Goal: Task Accomplishment & Management: Complete application form

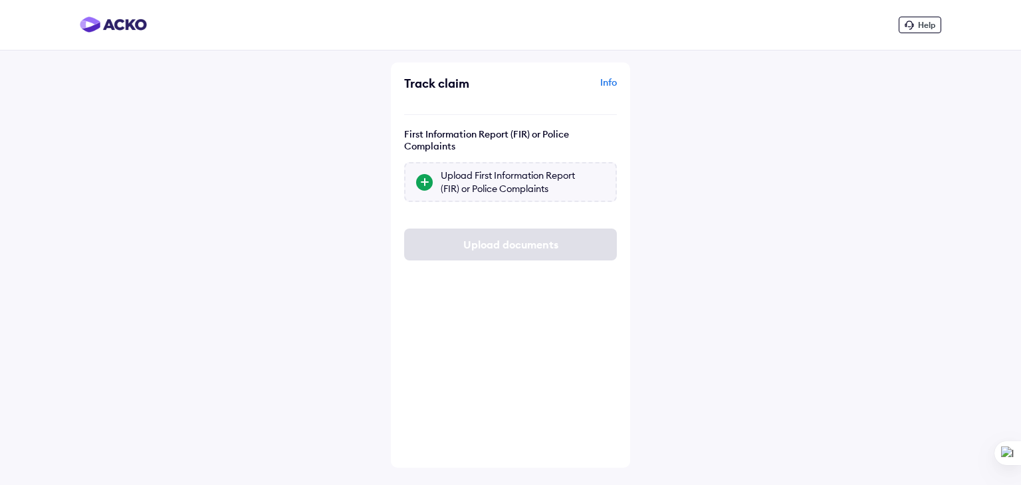
click at [469, 192] on div "Upload First Information Report (FIR) or Police Complaints" at bounding box center [523, 182] width 164 height 27
click at [0, 0] on input "Upload First Information Report (FIR) or Police Complaints" at bounding box center [0, 0] width 0 height 0
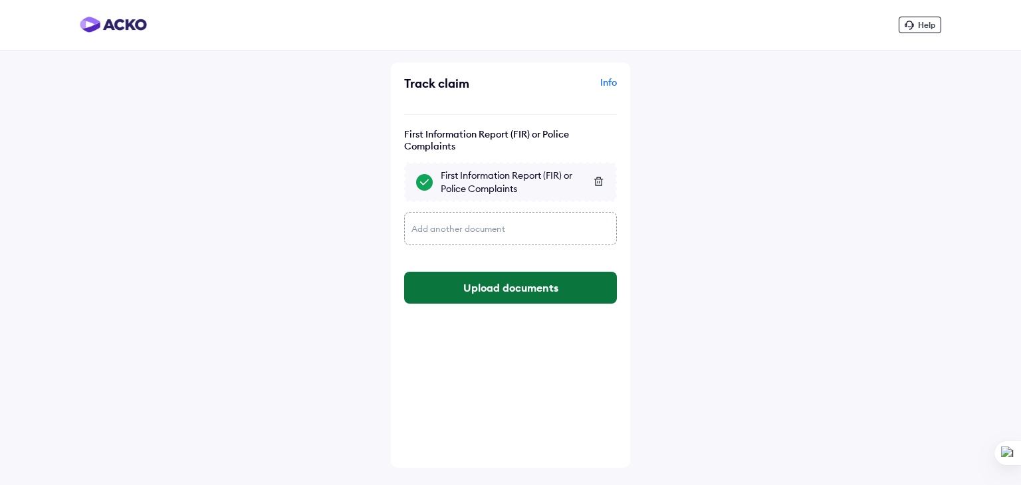
click at [489, 287] on button "Upload documents" at bounding box center [510, 288] width 213 height 32
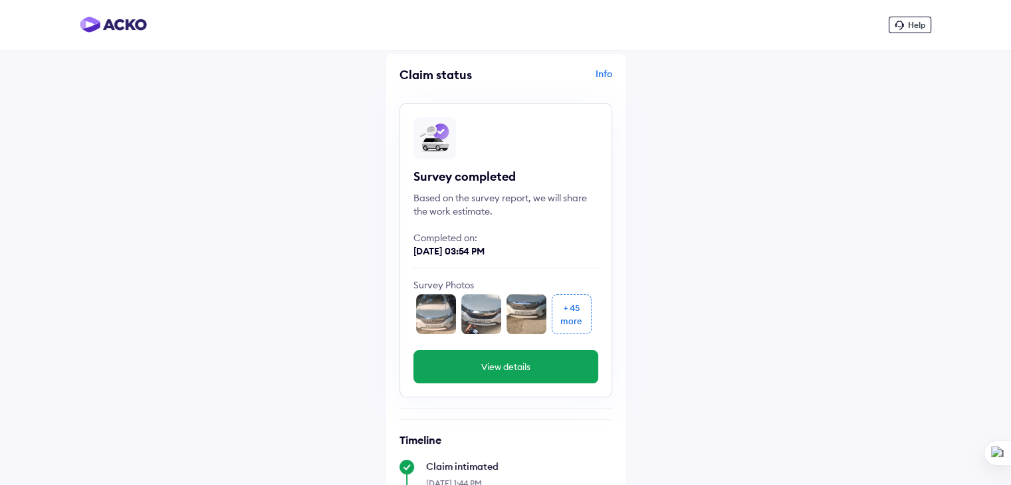
click at [575, 322] on div "more" at bounding box center [572, 321] width 22 height 13
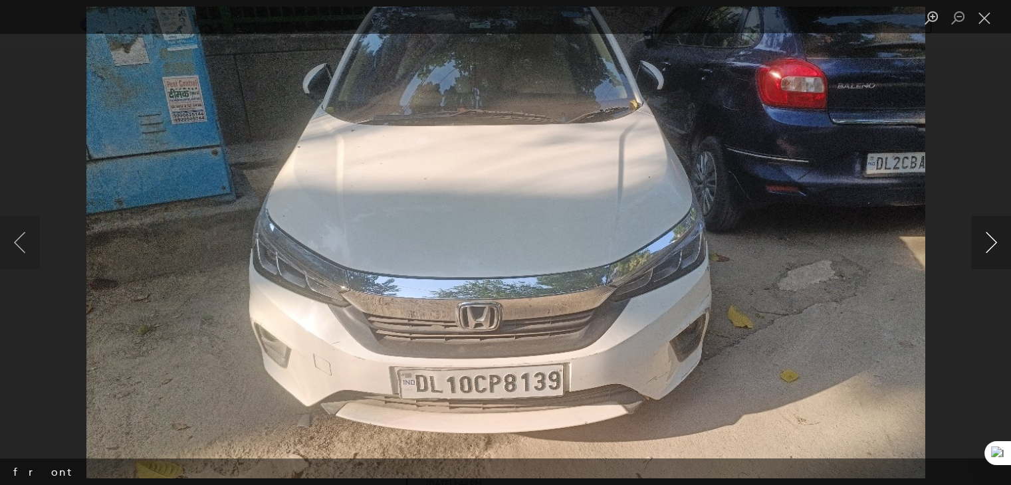
click at [985, 251] on button "Next image" at bounding box center [992, 242] width 40 height 53
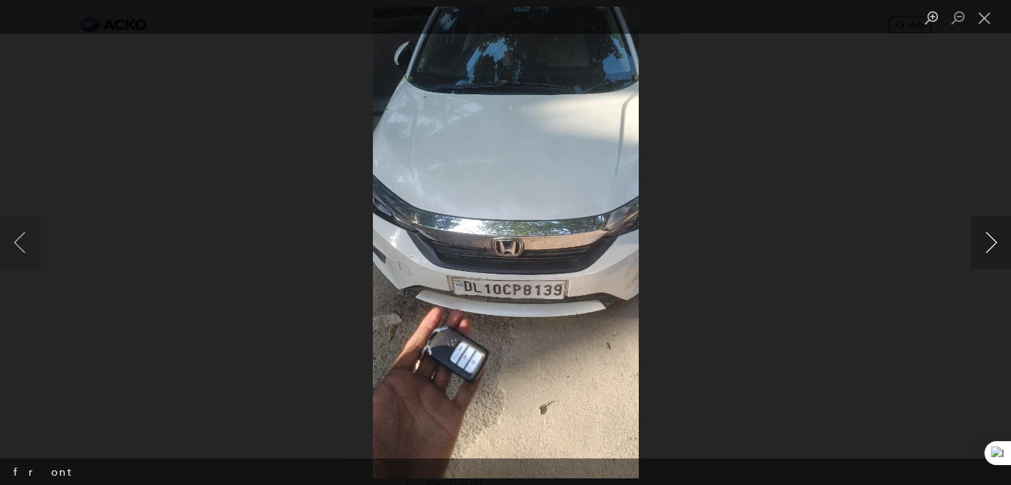
click at [985, 251] on button "Next image" at bounding box center [992, 242] width 40 height 53
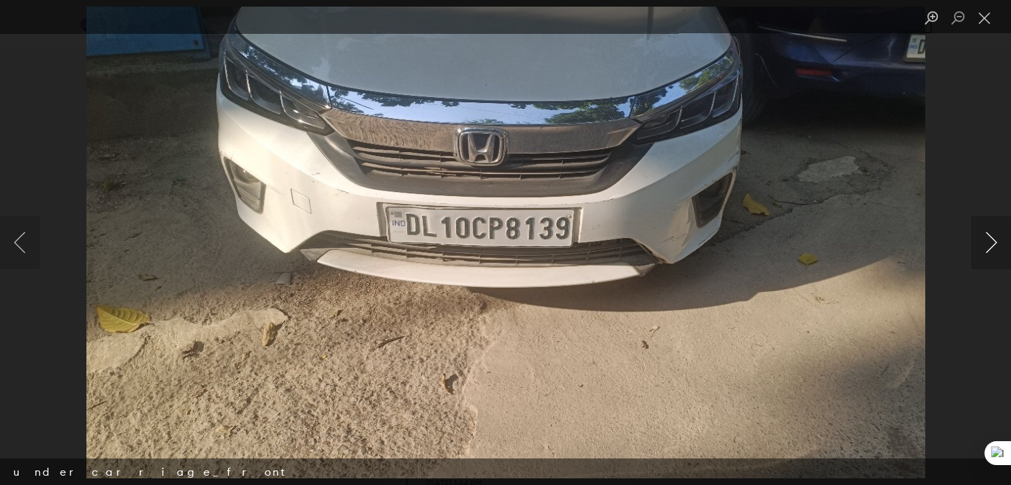
click at [985, 251] on button "Next image" at bounding box center [992, 242] width 40 height 53
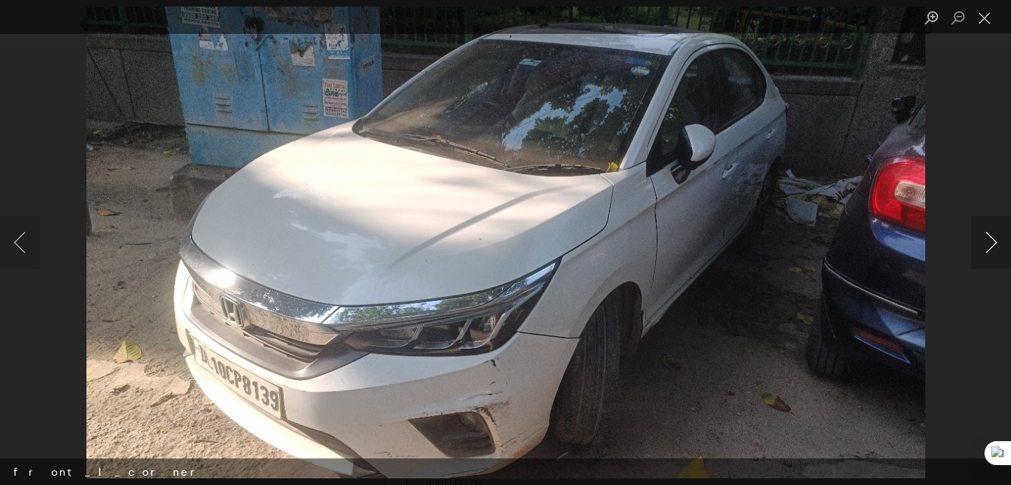
click at [985, 251] on button "Next image" at bounding box center [992, 242] width 40 height 53
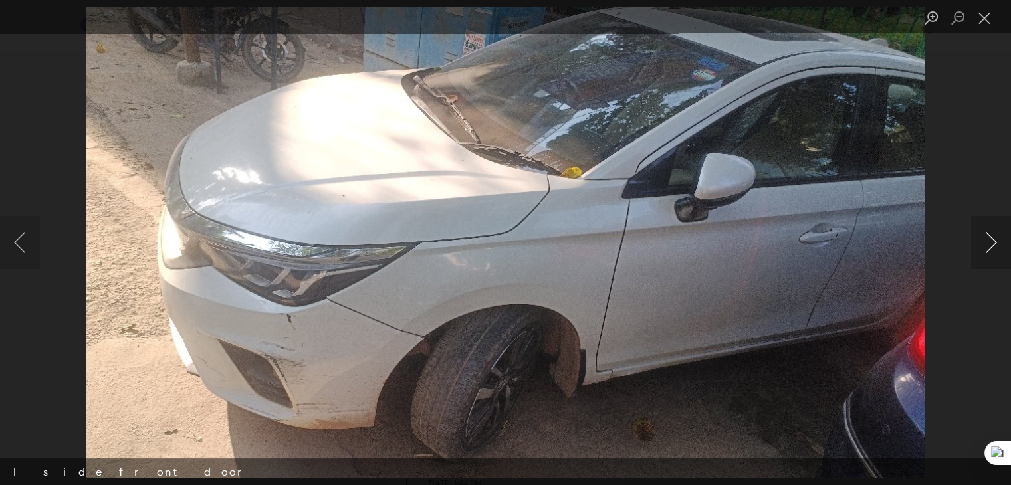
click at [985, 251] on button "Next image" at bounding box center [992, 242] width 40 height 53
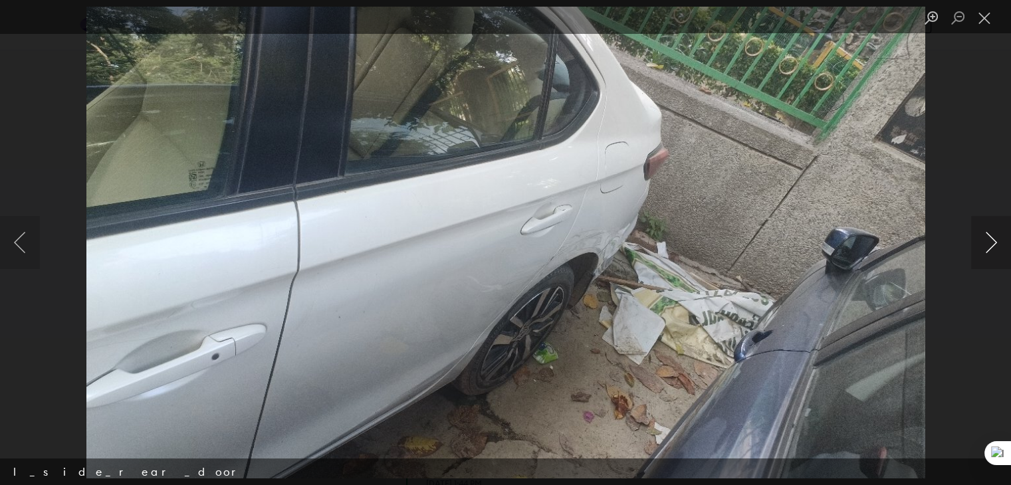
click at [985, 251] on button "Next image" at bounding box center [992, 242] width 40 height 53
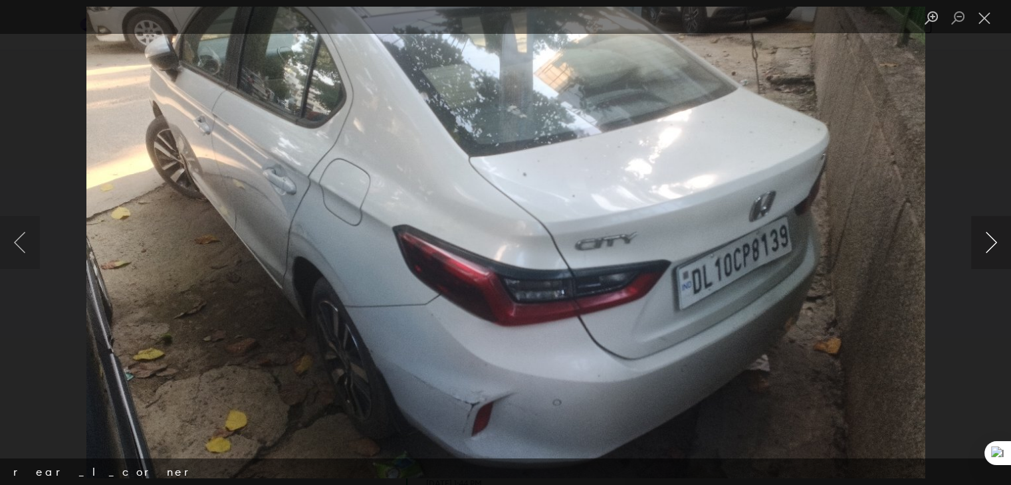
click at [985, 251] on button "Next image" at bounding box center [992, 242] width 40 height 53
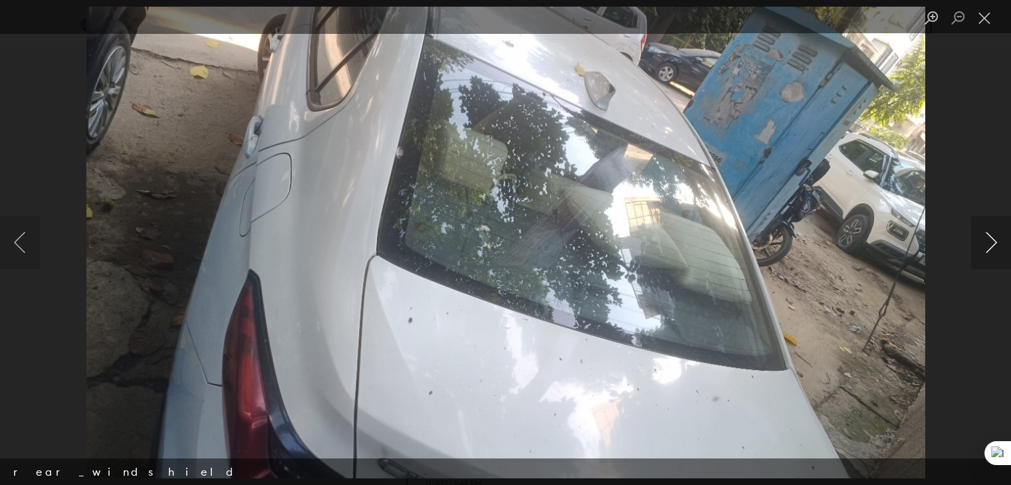
click at [985, 251] on button "Next image" at bounding box center [992, 242] width 40 height 53
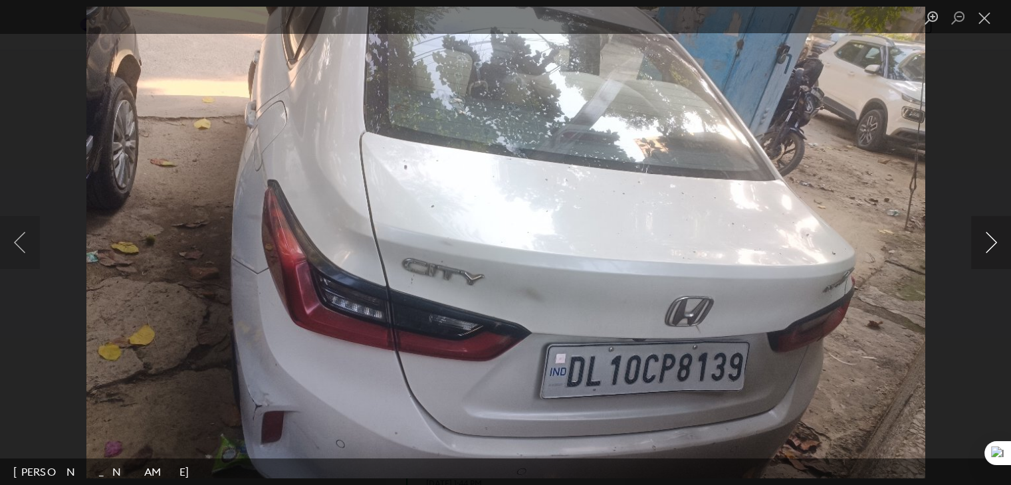
click at [985, 251] on button "Next image" at bounding box center [992, 242] width 40 height 53
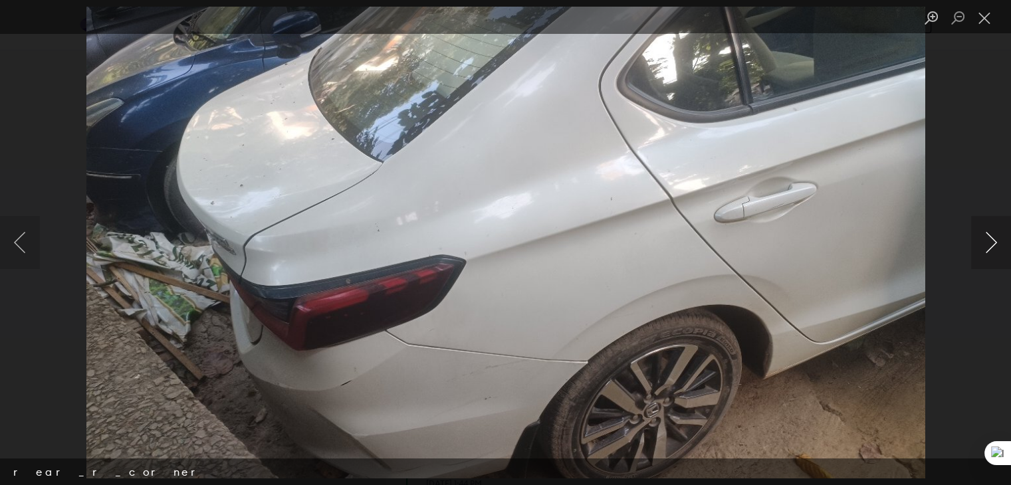
click at [985, 251] on button "Next image" at bounding box center [992, 242] width 40 height 53
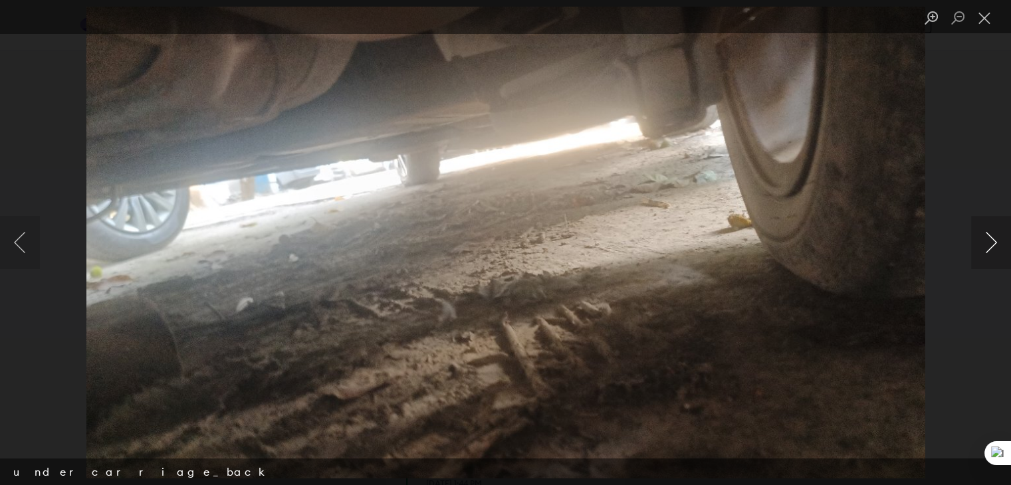
click at [985, 251] on button "Next image" at bounding box center [992, 242] width 40 height 53
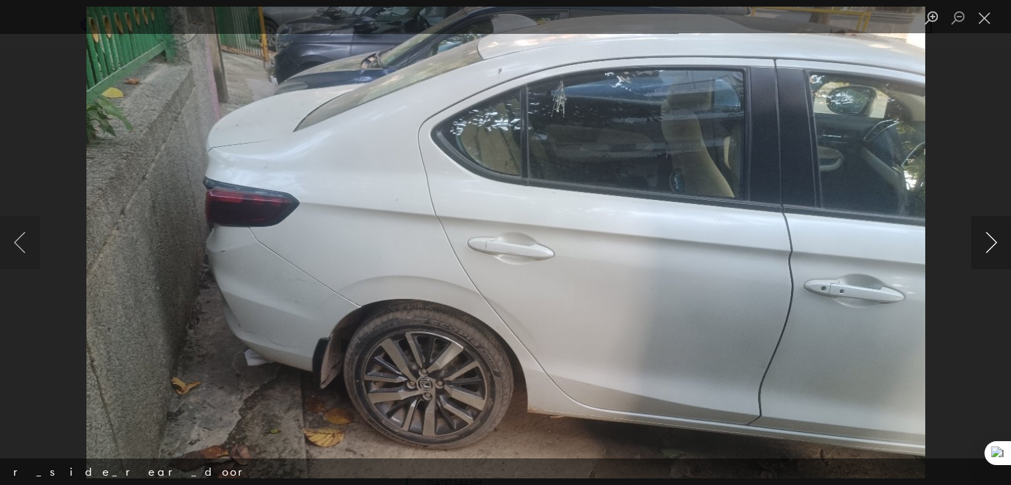
click at [985, 251] on button "Next image" at bounding box center [992, 242] width 40 height 53
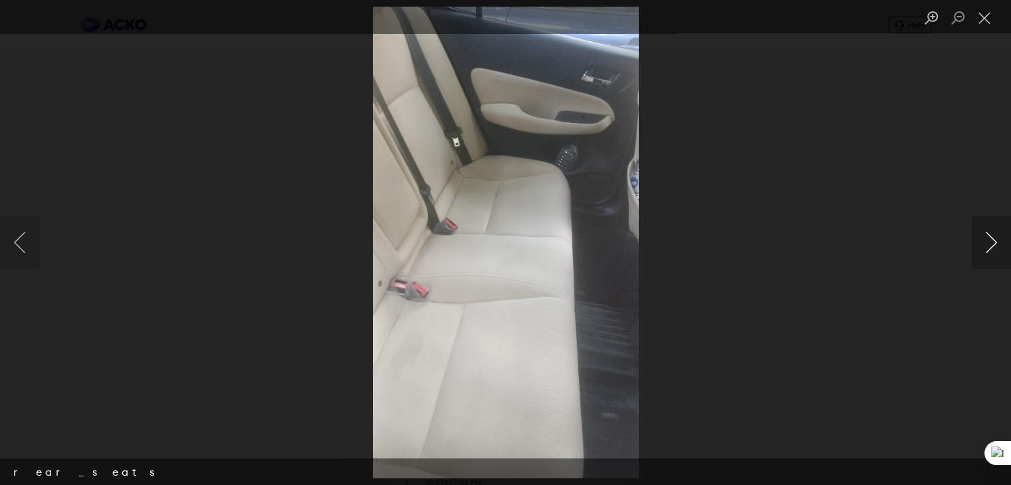
click at [985, 251] on button "Next image" at bounding box center [992, 242] width 40 height 53
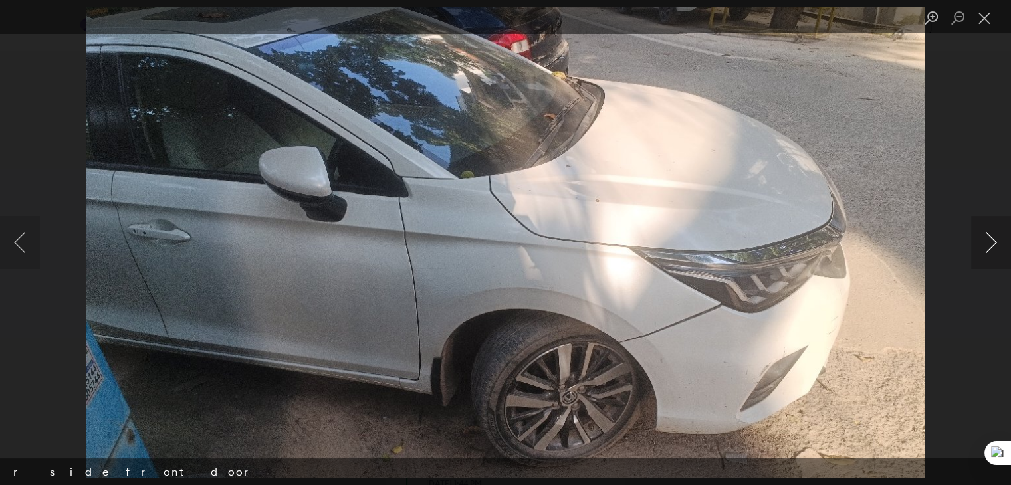
click at [985, 251] on button "Next image" at bounding box center [992, 242] width 40 height 53
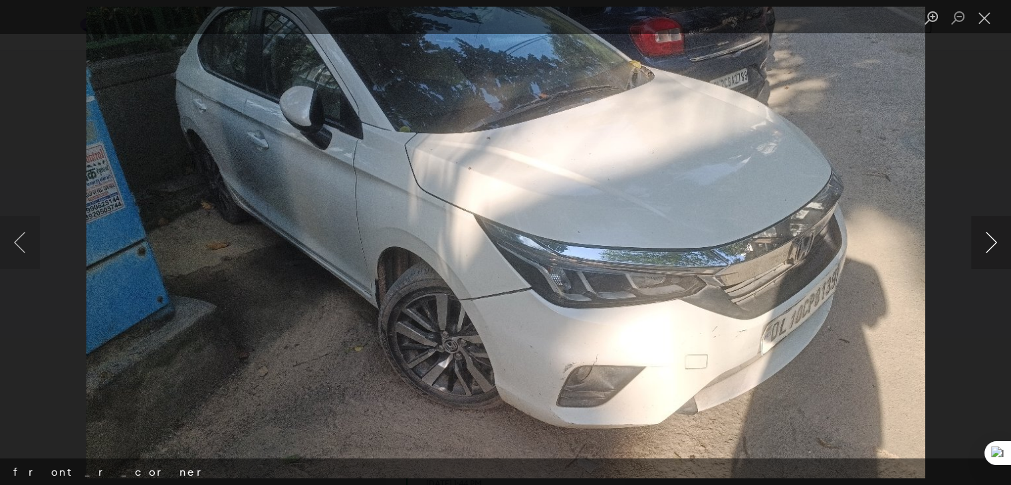
click at [985, 251] on button "Next image" at bounding box center [992, 242] width 40 height 53
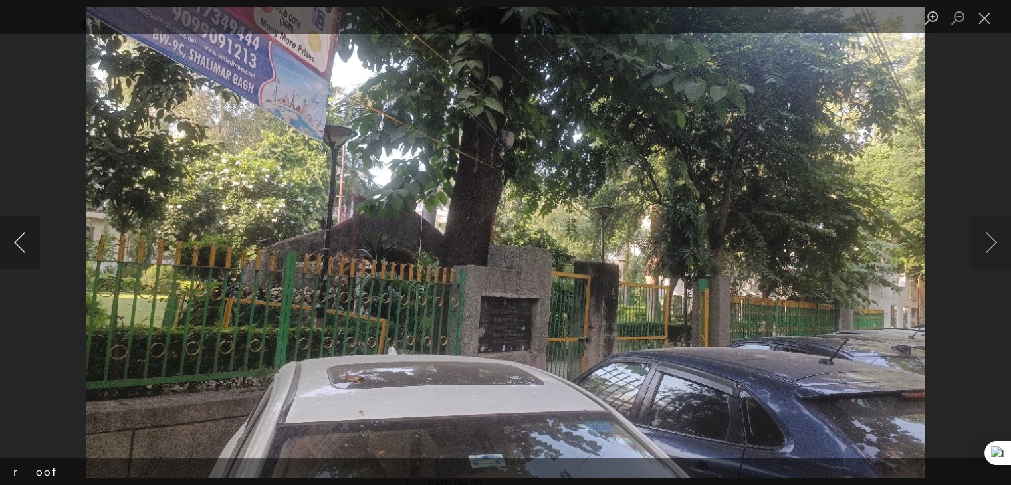
click at [19, 247] on button "Previous image" at bounding box center [20, 242] width 40 height 53
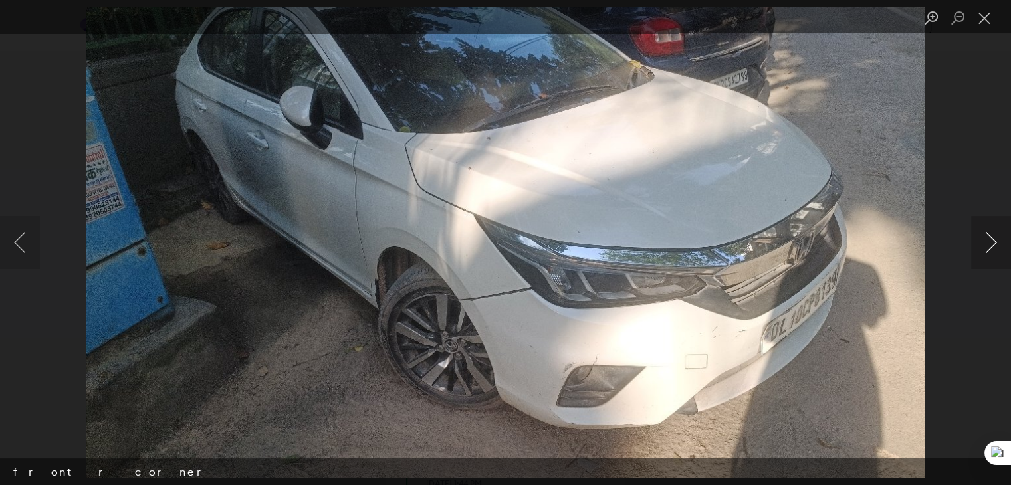
click at [983, 242] on button "Next image" at bounding box center [992, 242] width 40 height 53
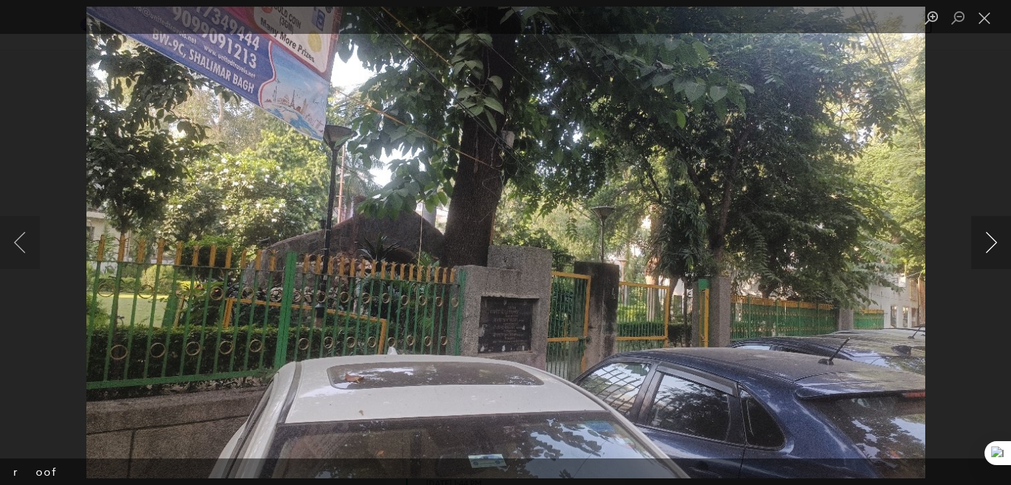
click at [983, 242] on button "Next image" at bounding box center [992, 242] width 40 height 53
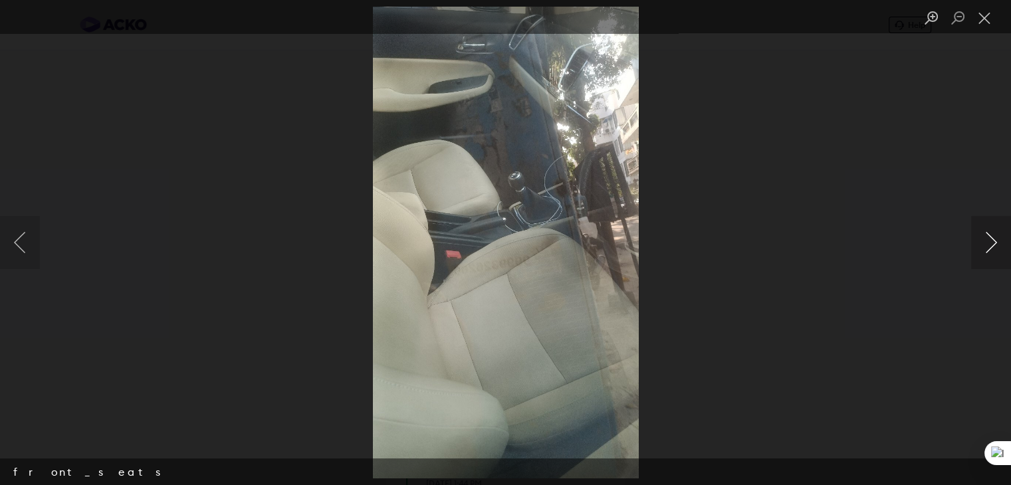
click at [983, 242] on button "Next image" at bounding box center [992, 242] width 40 height 53
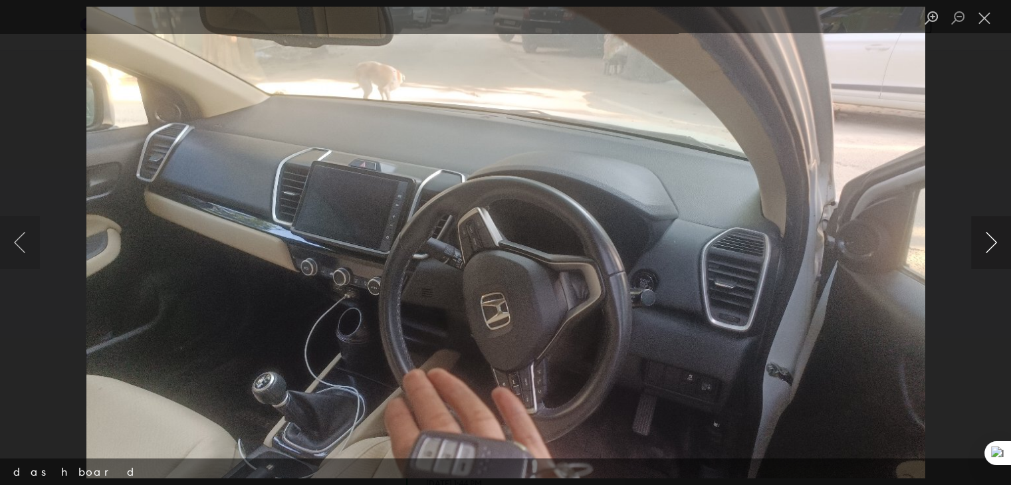
click at [983, 242] on button "Next image" at bounding box center [992, 242] width 40 height 53
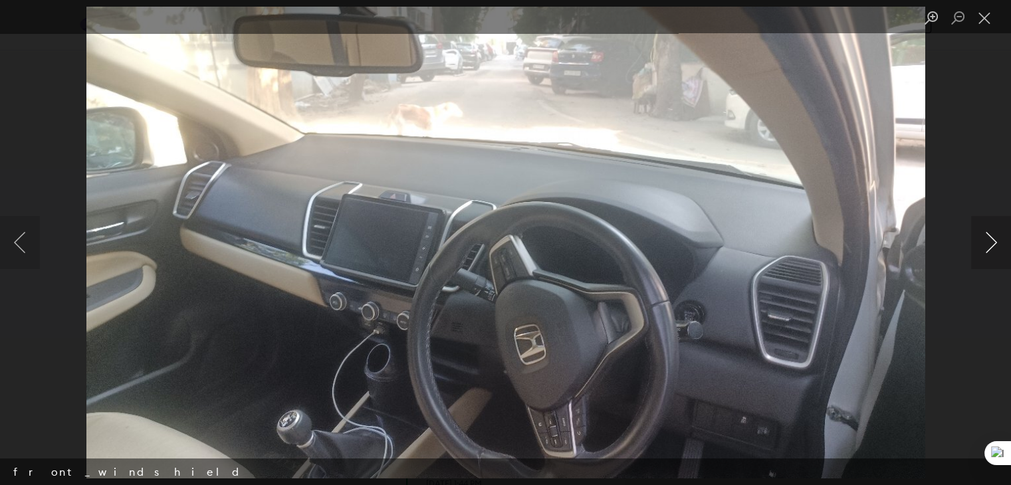
click at [983, 242] on button "Next image" at bounding box center [992, 242] width 40 height 53
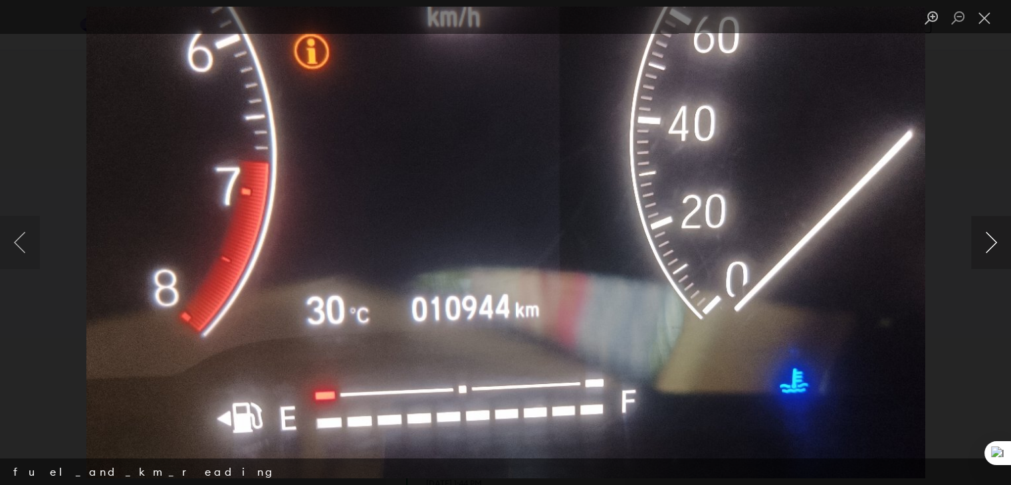
click at [983, 242] on button "Next image" at bounding box center [992, 242] width 40 height 53
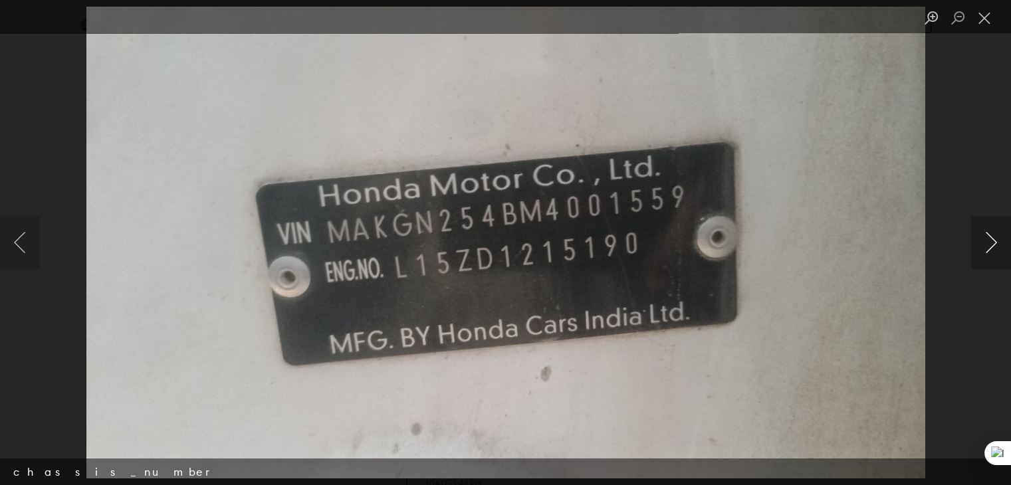
click at [983, 242] on button "Next image" at bounding box center [992, 242] width 40 height 53
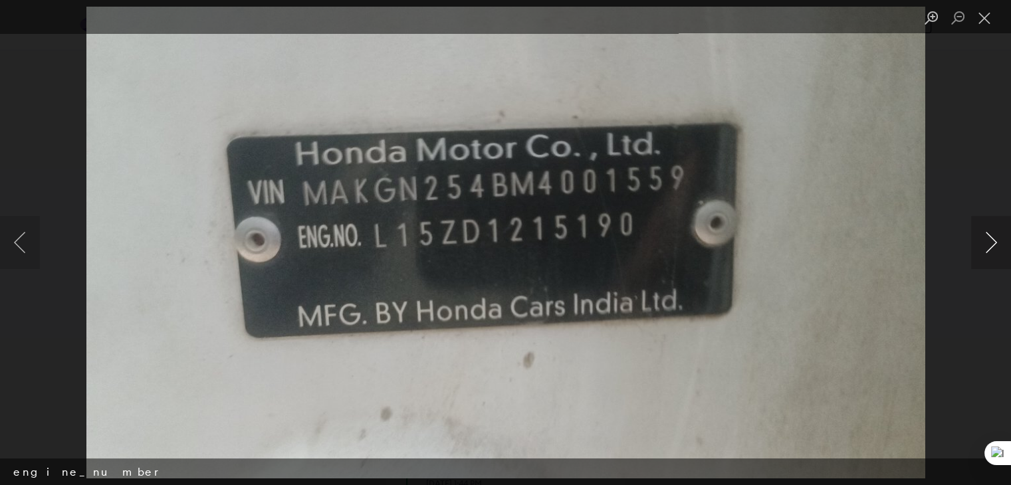
click at [983, 242] on button "Next image" at bounding box center [992, 242] width 40 height 53
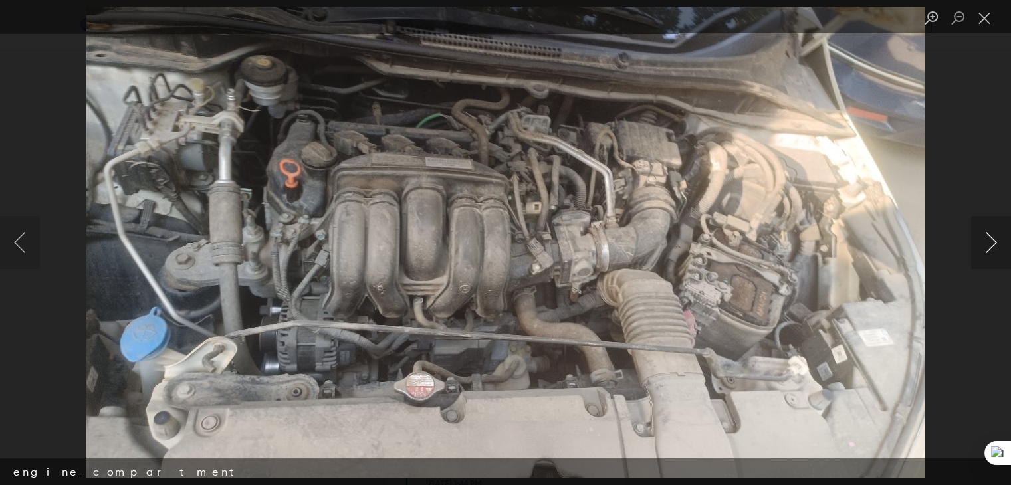
click at [983, 242] on button "Next image" at bounding box center [992, 242] width 40 height 53
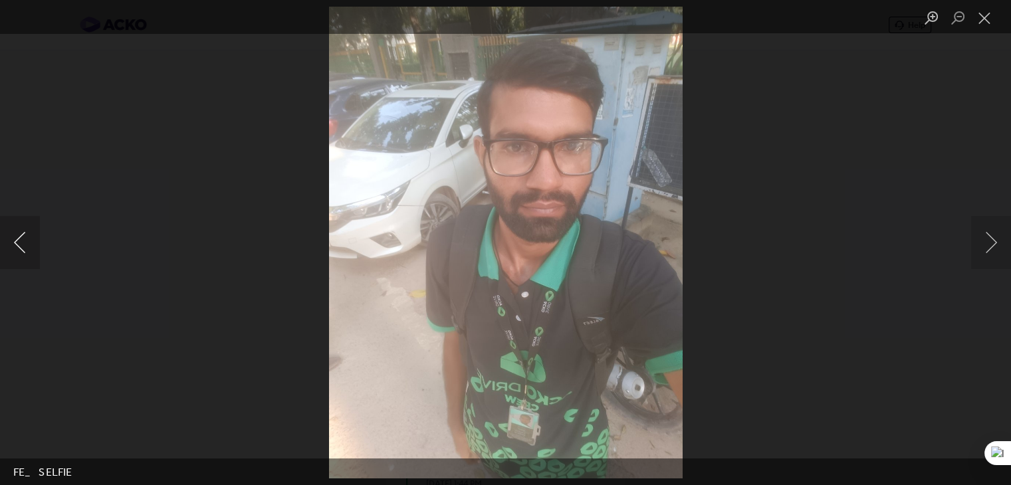
click at [17, 245] on button "Previous image" at bounding box center [20, 242] width 40 height 53
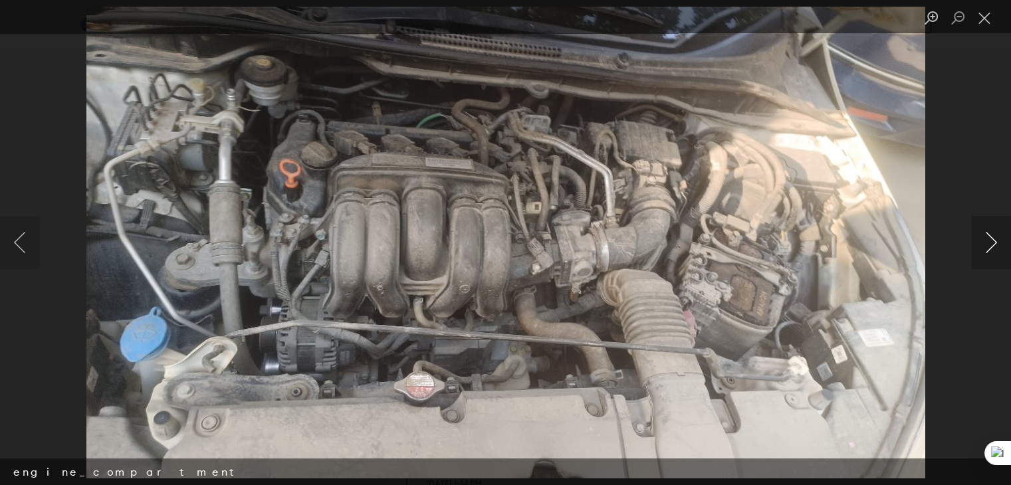
click at [989, 241] on button "Next image" at bounding box center [992, 242] width 40 height 53
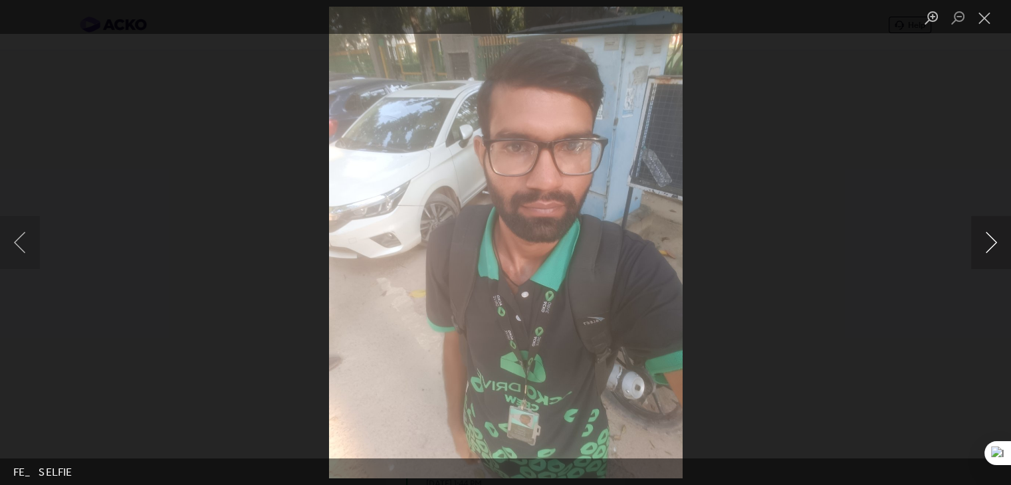
click at [989, 241] on button "Next image" at bounding box center [992, 242] width 40 height 53
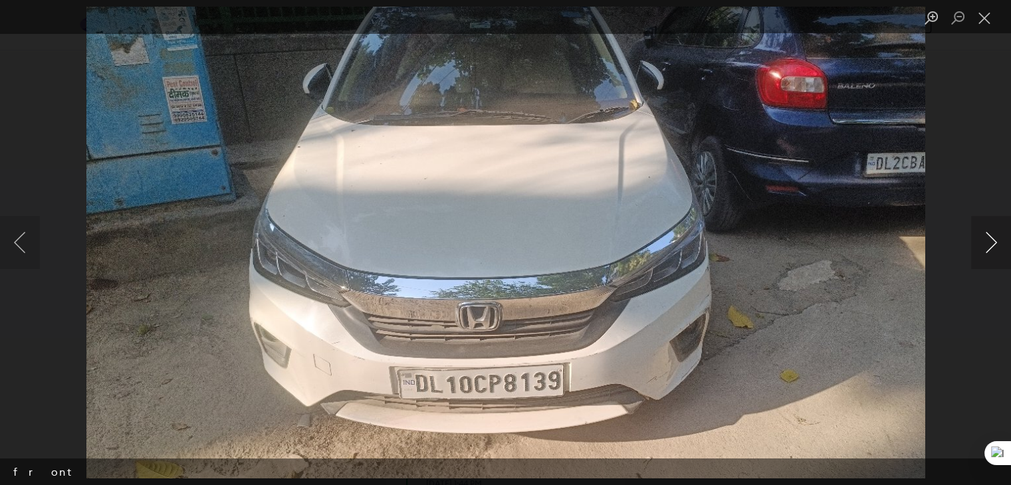
click at [989, 241] on button "Next image" at bounding box center [992, 242] width 40 height 53
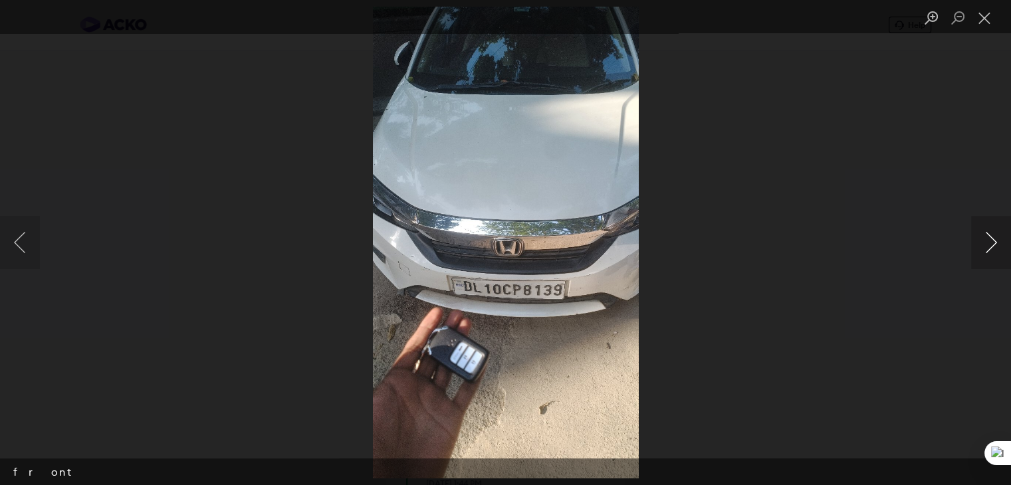
click at [989, 241] on button "Next image" at bounding box center [992, 242] width 40 height 53
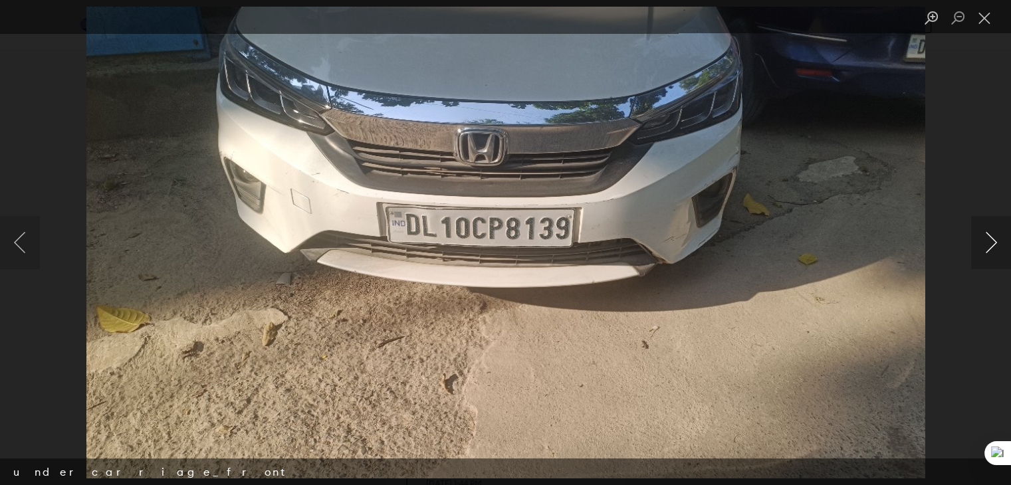
click at [989, 241] on button "Next image" at bounding box center [992, 242] width 40 height 53
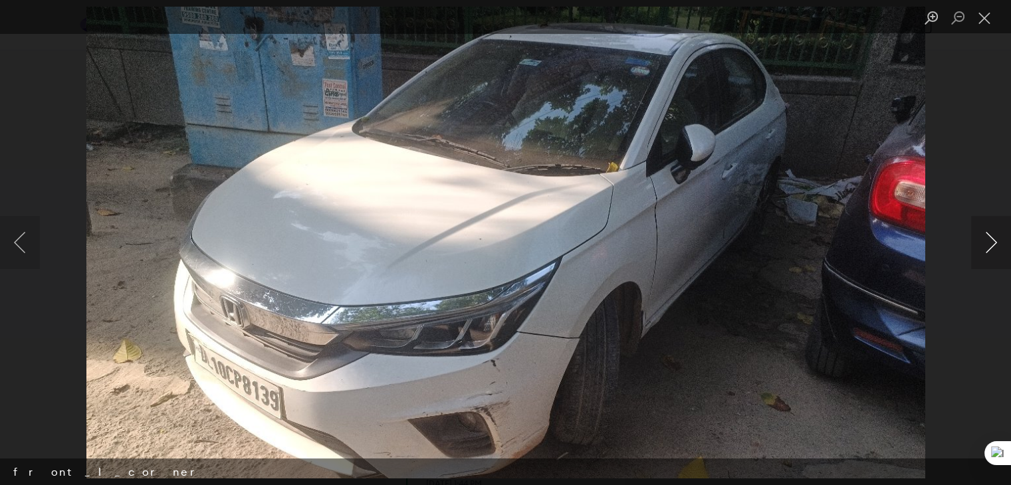
click at [989, 241] on button "Next image" at bounding box center [992, 242] width 40 height 53
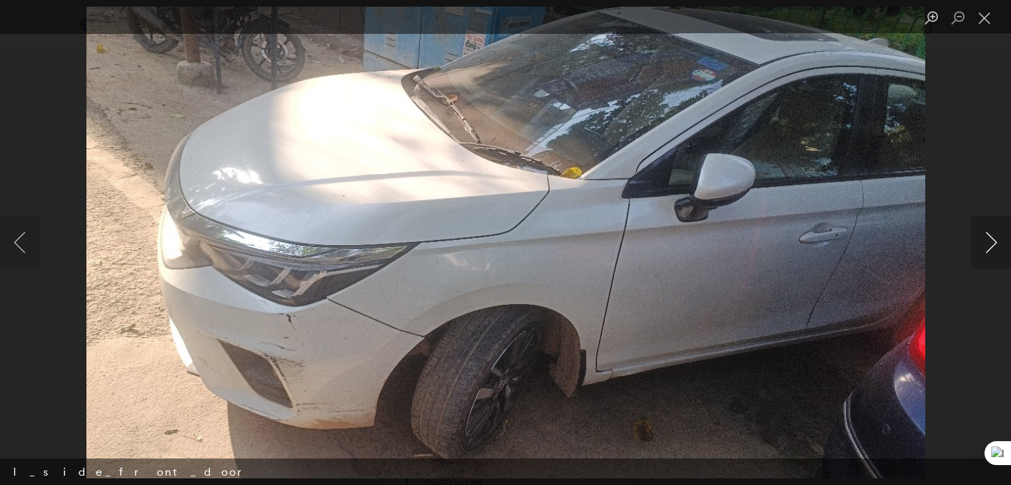
click at [989, 241] on button "Next image" at bounding box center [992, 242] width 40 height 53
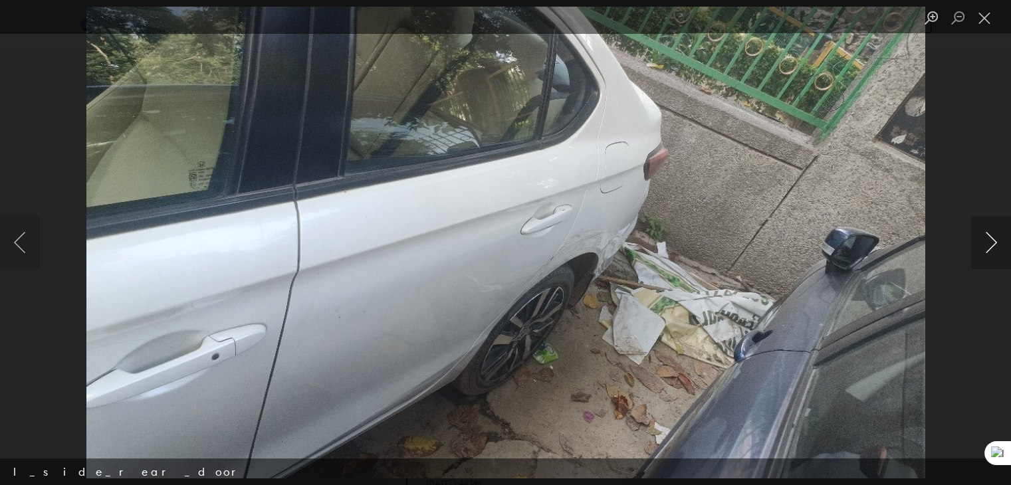
click at [989, 241] on button "Next image" at bounding box center [992, 242] width 40 height 53
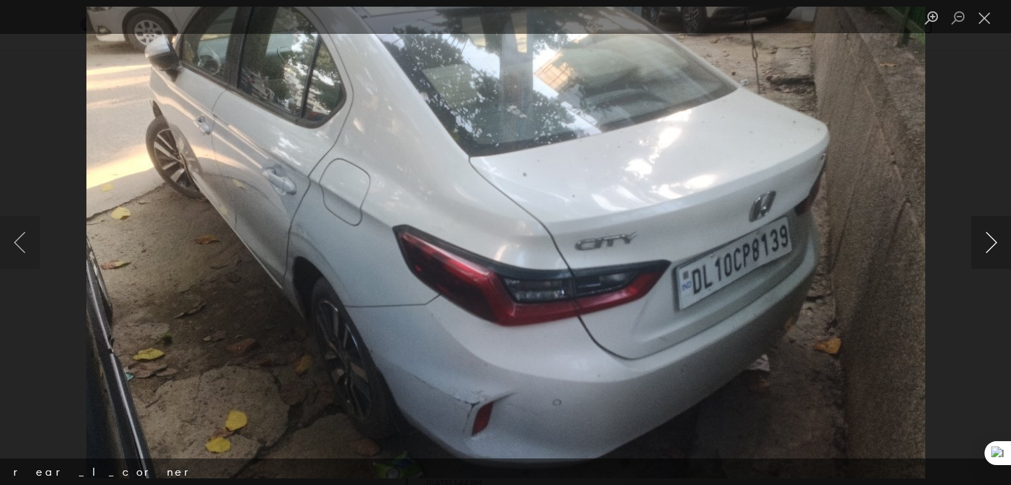
click at [989, 241] on button "Next image" at bounding box center [992, 242] width 40 height 53
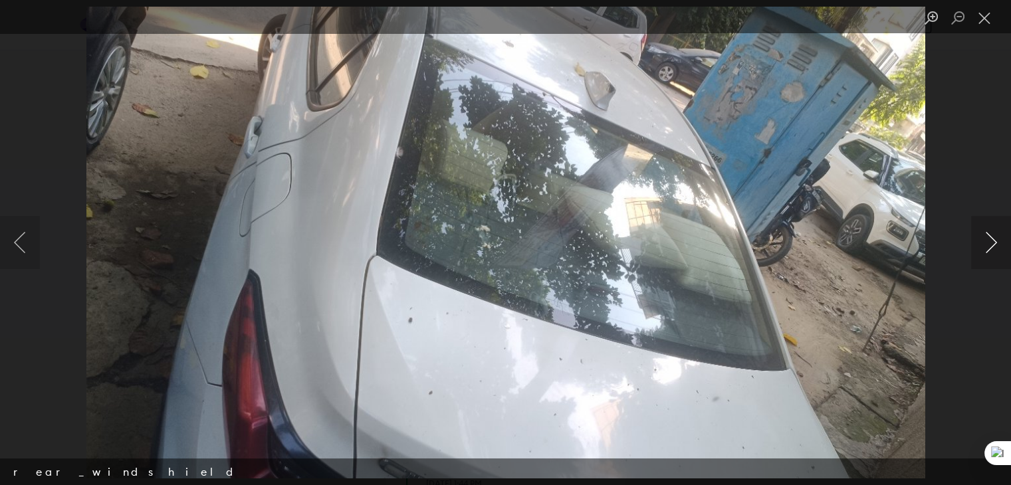
click at [989, 241] on button "Next image" at bounding box center [992, 242] width 40 height 53
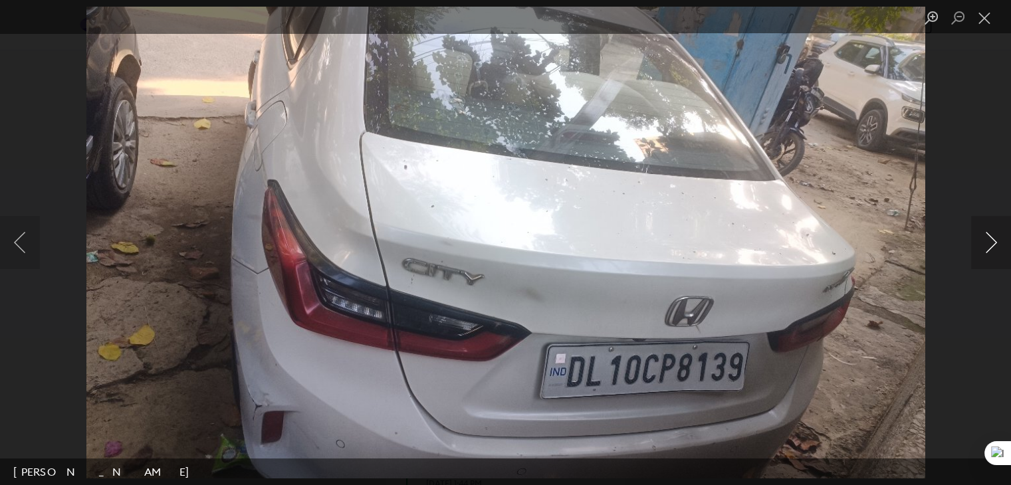
click at [989, 241] on button "Next image" at bounding box center [992, 242] width 40 height 53
